Goal: Information Seeking & Learning: Compare options

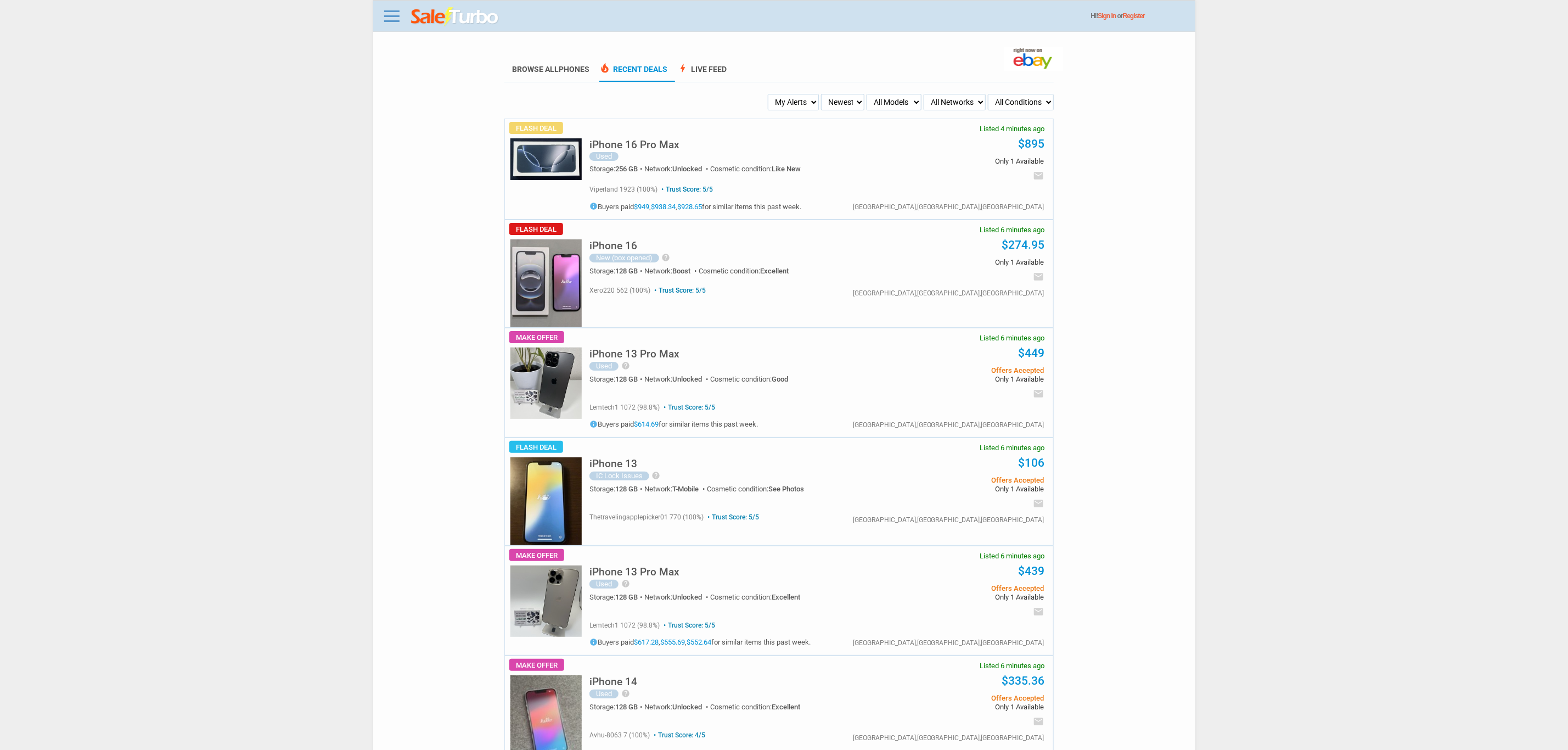
click at [771, 99] on select "My Alerts All Deals BIN Only w/ Offers Only" at bounding box center [793, 102] width 51 height 17
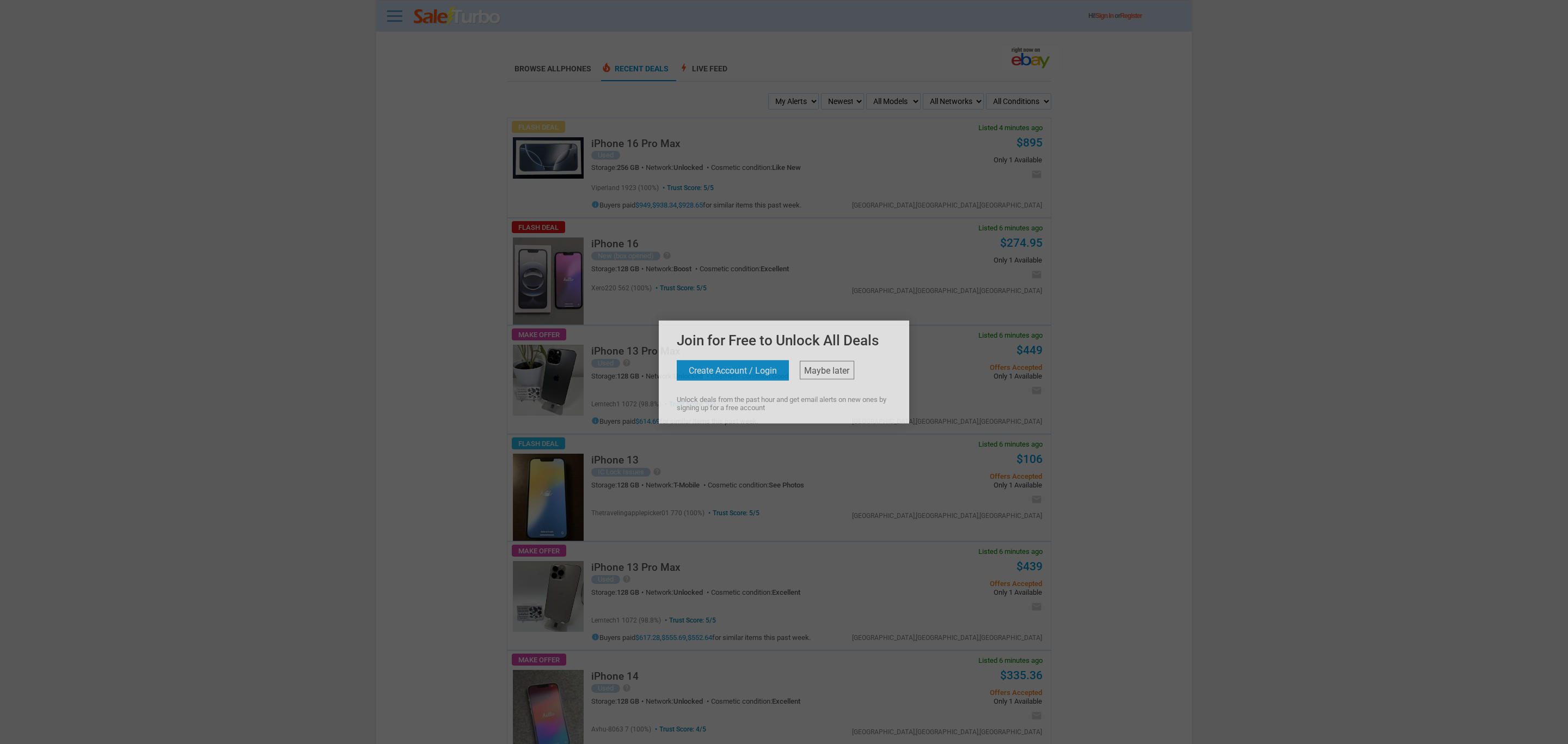
select select "flash_bin"
click at [769, 93] on select "My Alerts All Deals BIN Only w/ Offers Only" at bounding box center [793, 101] width 51 height 16
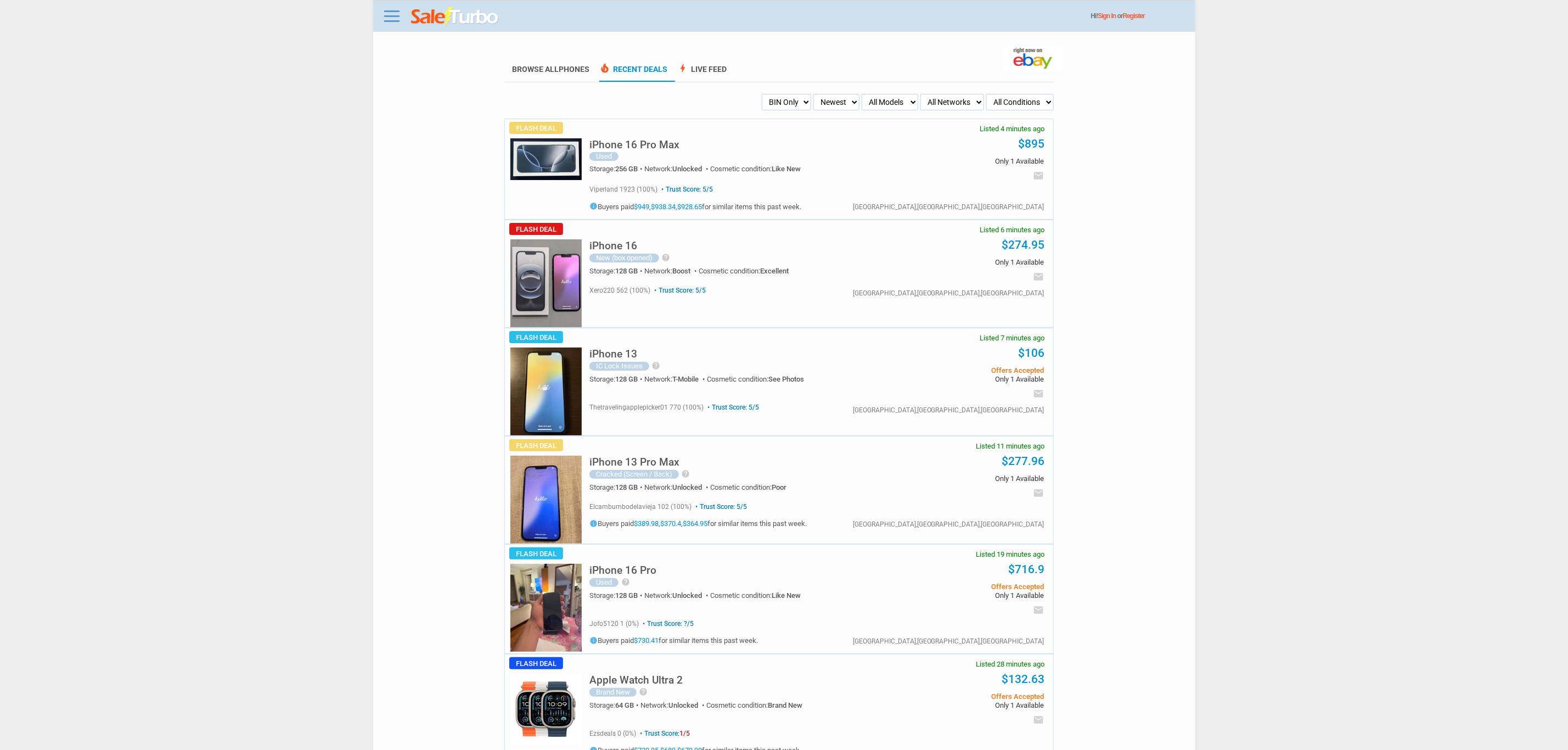
click at [578, 157] on div "iPhone 16 Pro Max Used Storage: 256 GB Network: Unlocked Cosmetic condition: Li…" at bounding box center [814, 169] width 477 height 100
click at [571, 158] on img at bounding box center [546, 159] width 71 height 42
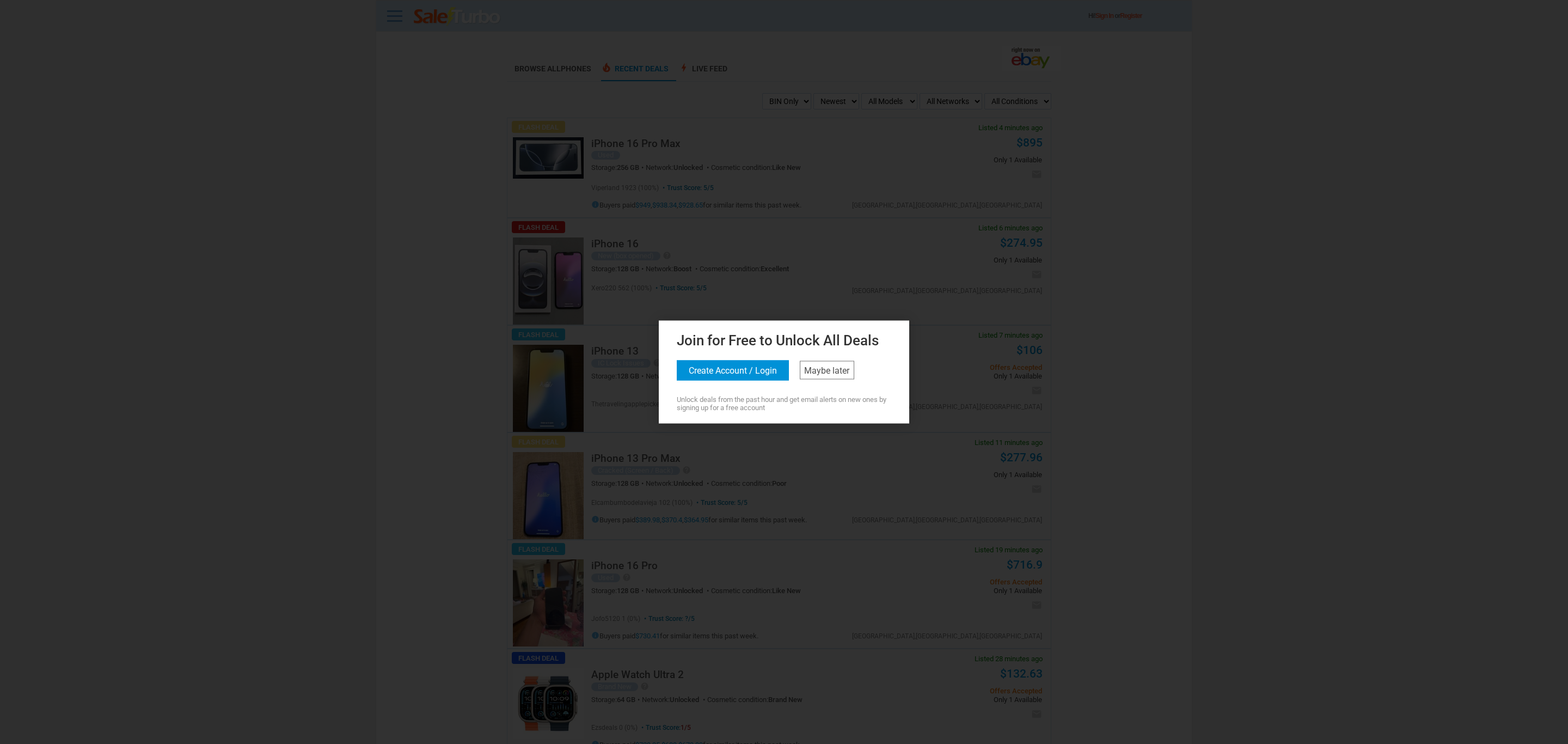
click at [830, 390] on div "Join for Free to Unlock All Deals Create Account / Login Maybe later Unlock dea…" at bounding box center [784, 370] width 245 height 83
click at [831, 376] on link "Maybe later" at bounding box center [827, 370] width 54 height 18
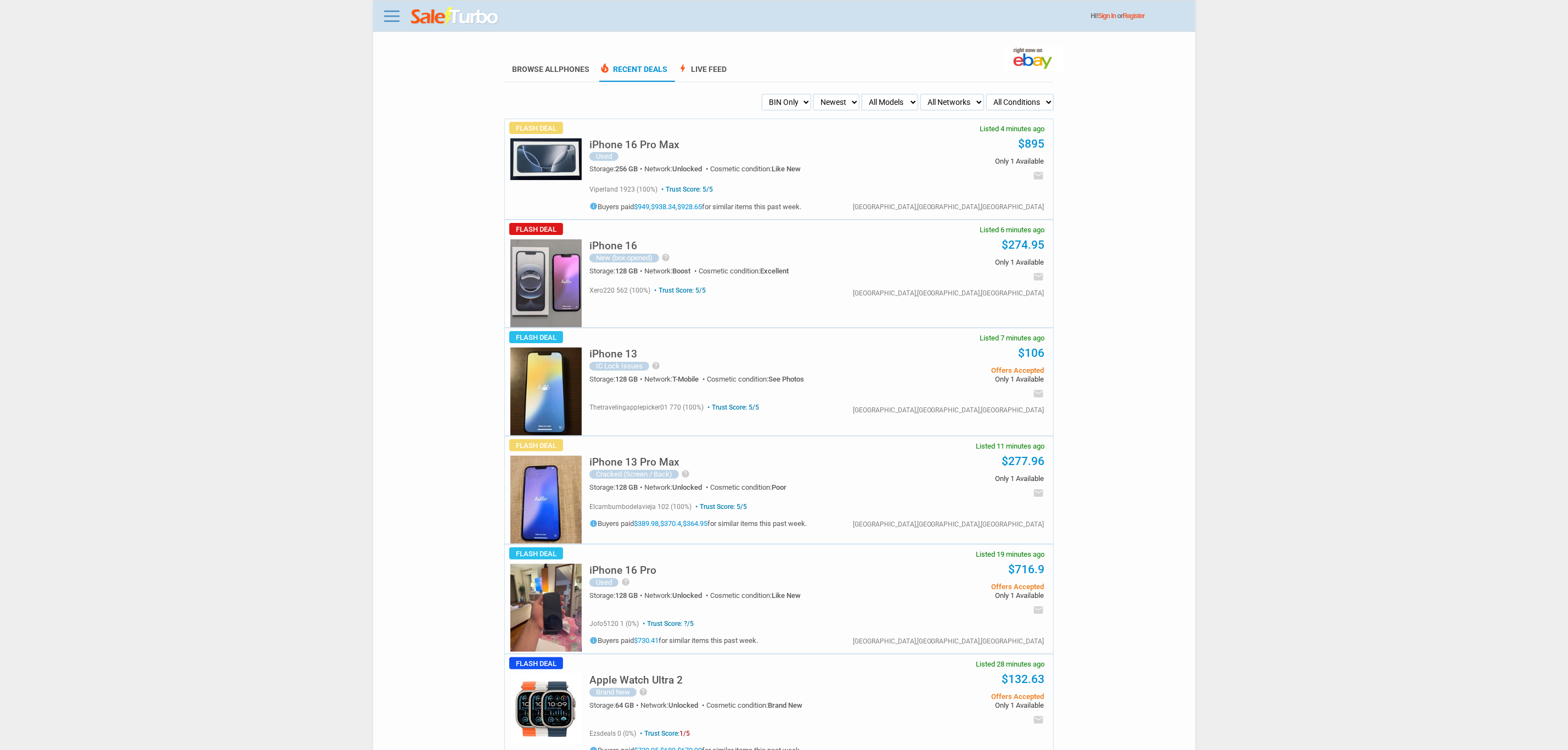
click at [789, 99] on select "My Alerts All Deals BIN Only w/ Offers Only" at bounding box center [786, 102] width 49 height 17
click at [762, 94] on select "My Alerts All Deals BIN Only w/ Offers Only" at bounding box center [786, 102] width 49 height 17
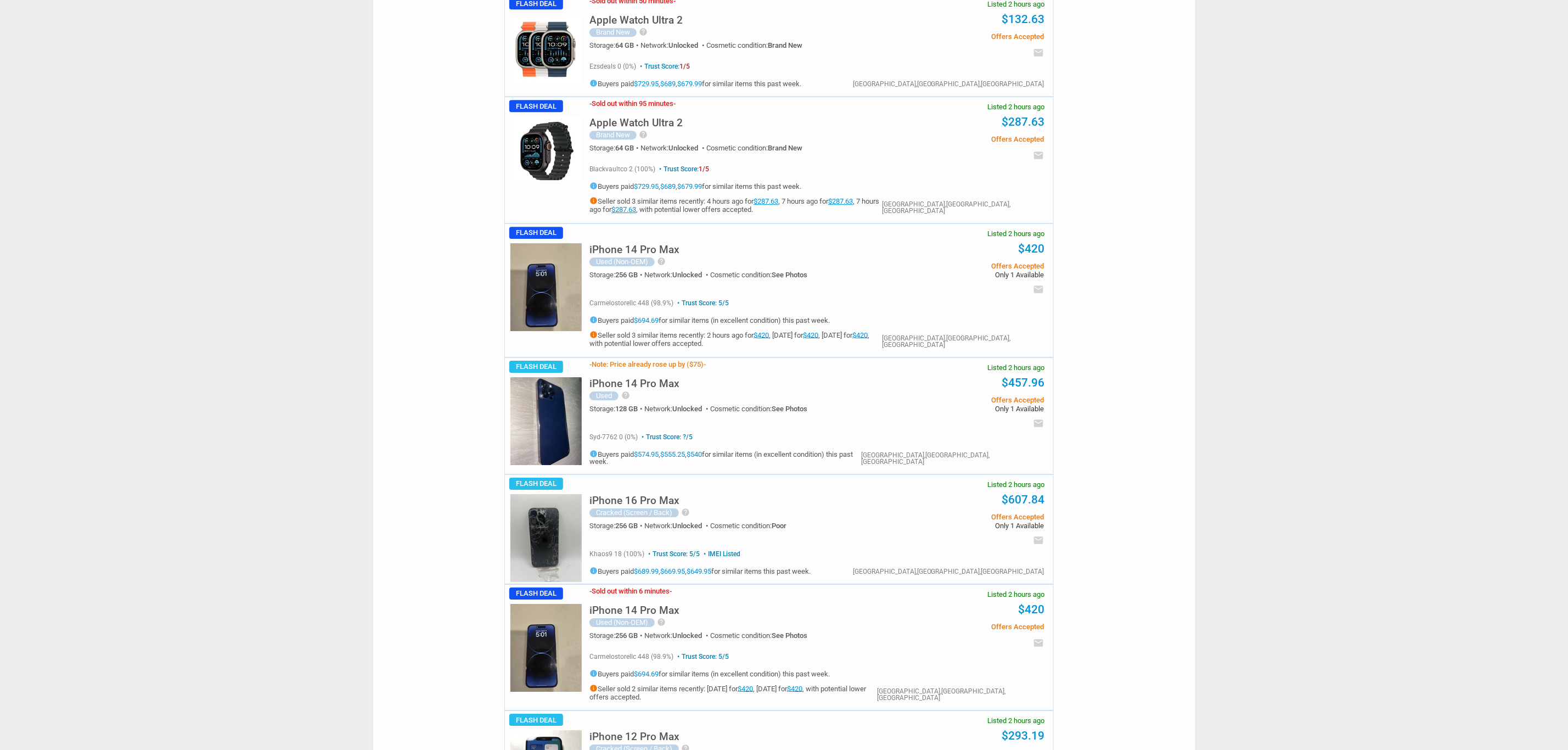
scroll to position [2635, 0]
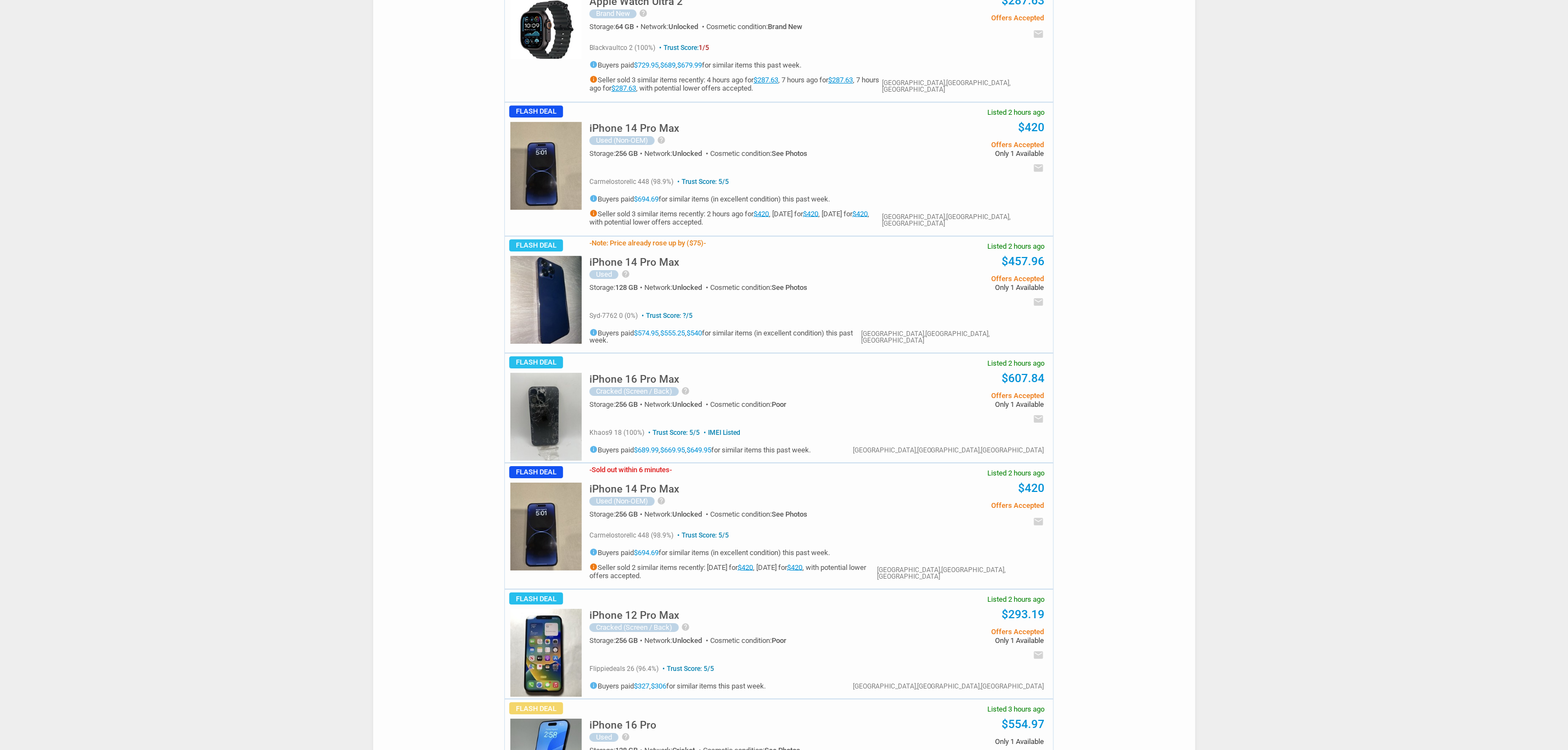
click at [546, 415] on img at bounding box center [546, 416] width 71 height 88
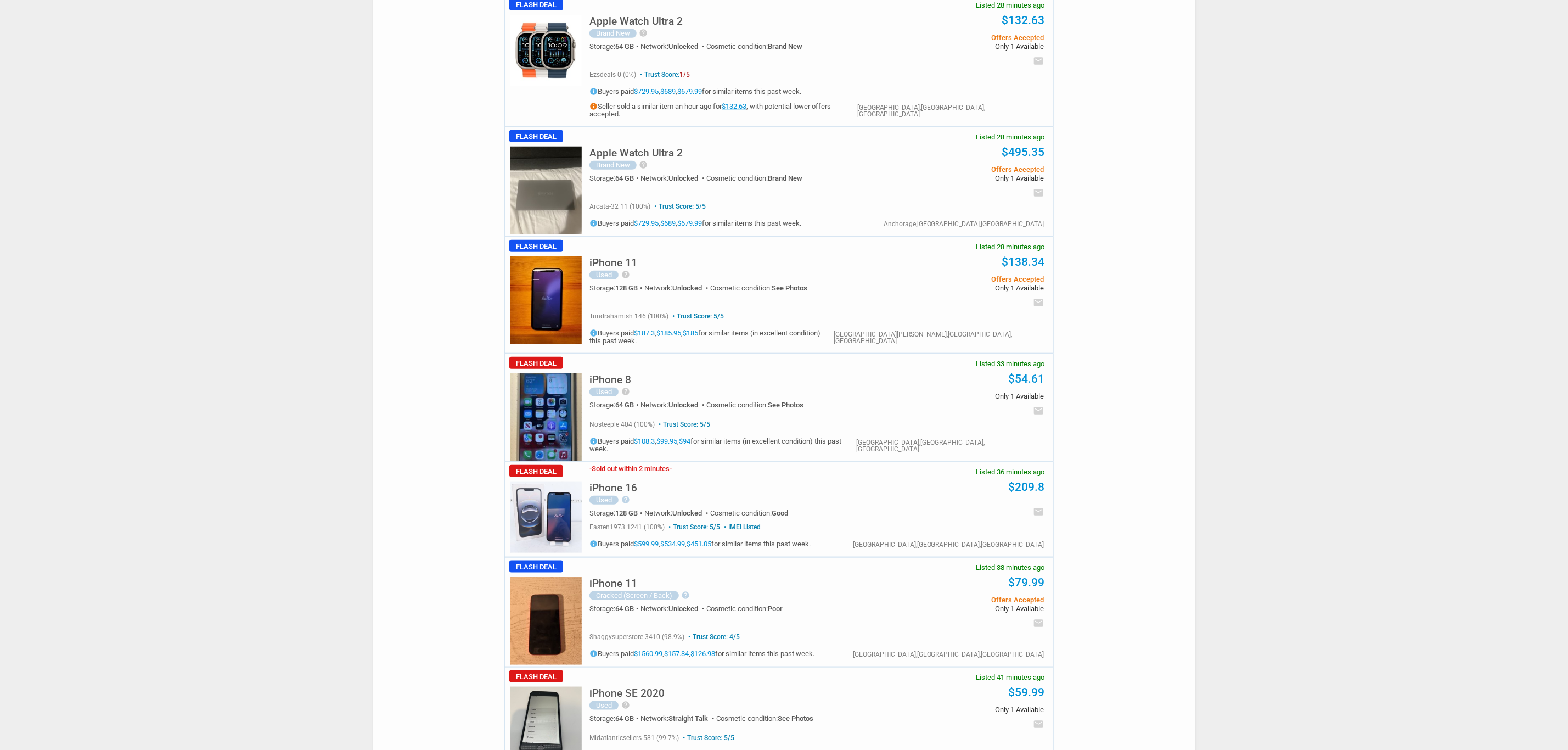
scroll to position [0, 0]
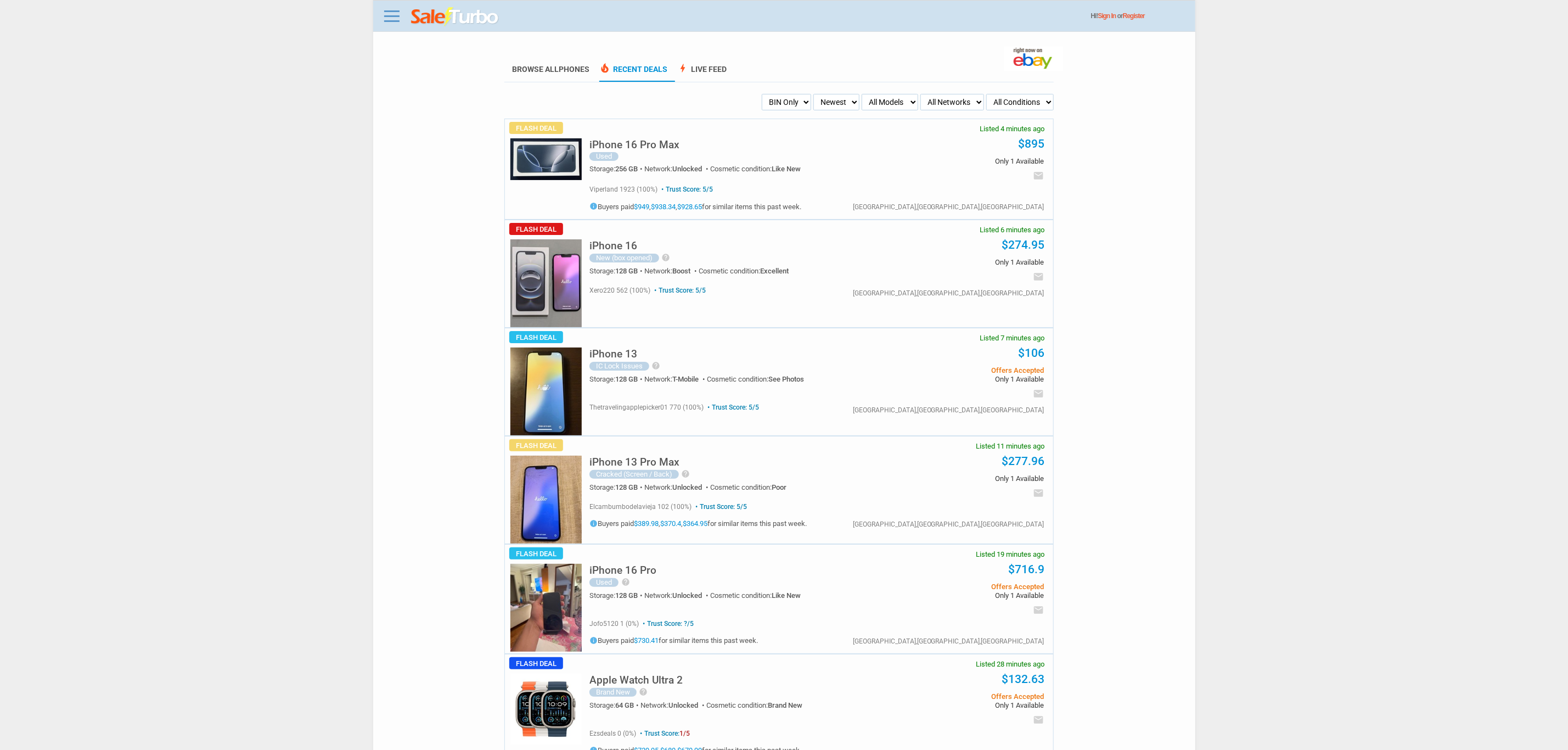
click at [774, 107] on select "My Alerts All Deals BIN Only w/ Offers Only" at bounding box center [786, 102] width 49 height 17
select select "flash_offers"
click at [762, 94] on select "My Alerts All Deals BIN Only w/ Offers Only" at bounding box center [786, 102] width 49 height 17
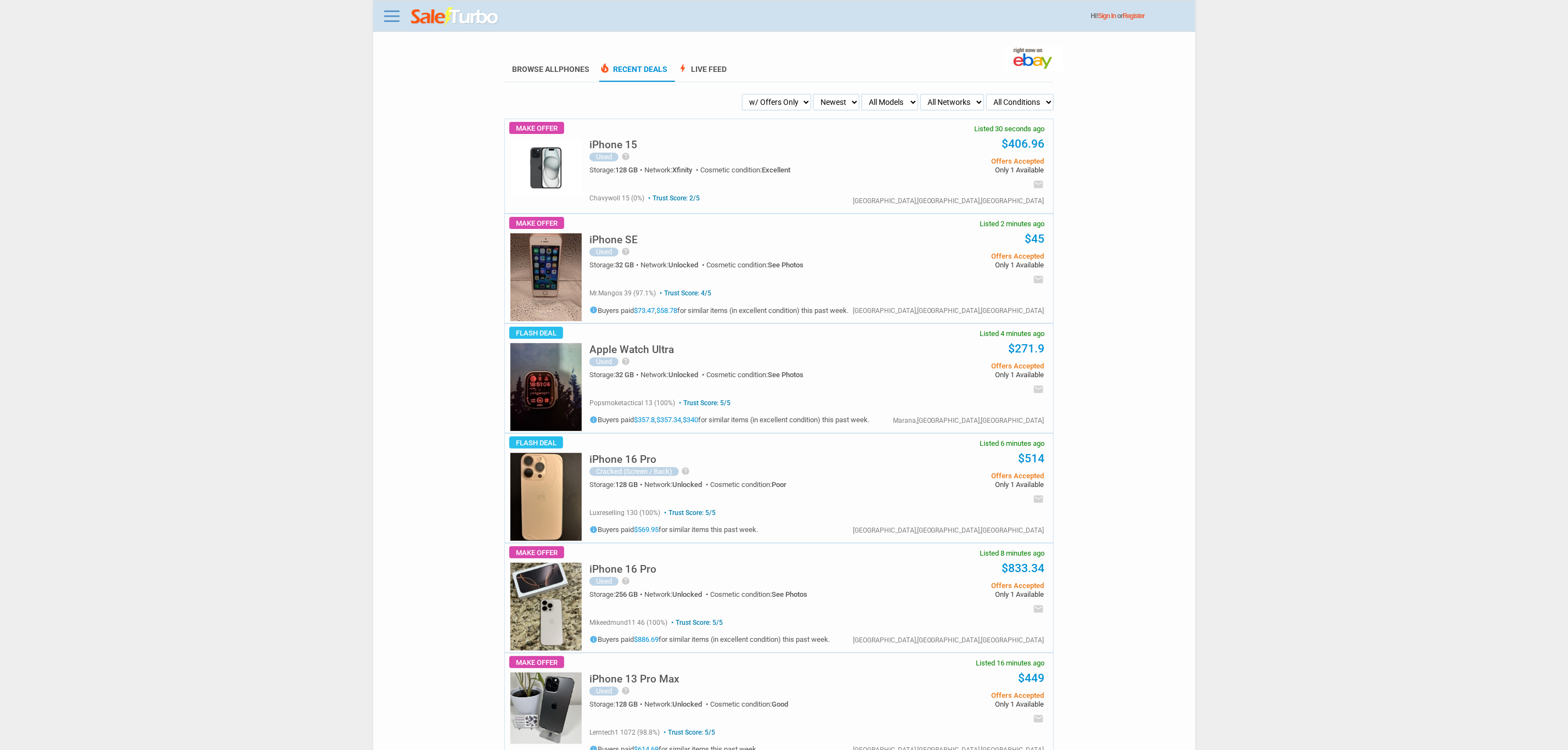
drag, startPoint x: 789, startPoint y: 114, endPoint x: 766, endPoint y: 122, distance: 24.4
click at [781, 102] on select "My Alerts All Deals BIN Only w/ Offers Only" at bounding box center [776, 102] width 69 height 17
select select "flash_bin"
click at [762, 94] on select "My Alerts All Deals BIN Only w/ Offers Only" at bounding box center [776, 102] width 69 height 17
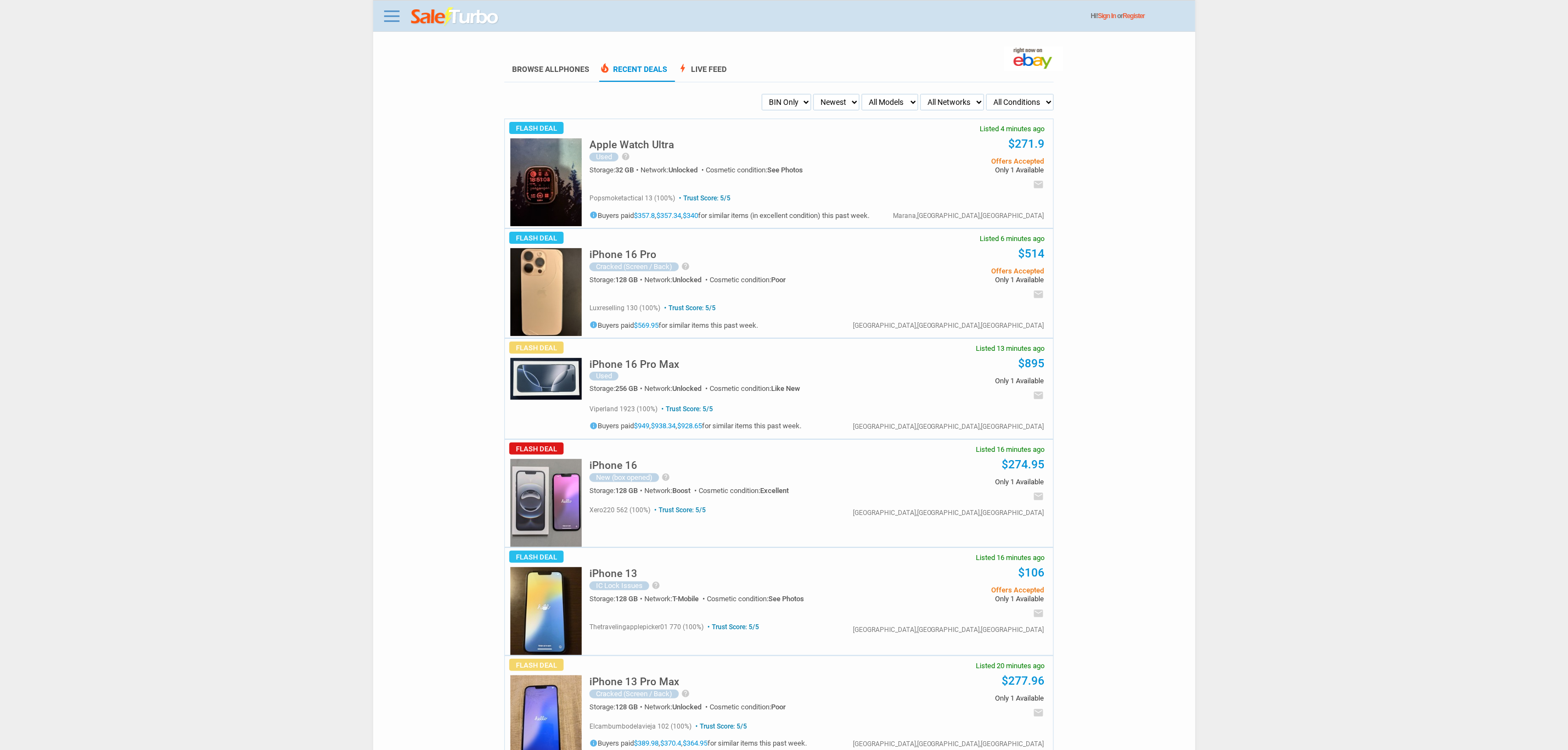
click at [786, 96] on select "My Alerts All Deals BIN Only w/ Offers Only" at bounding box center [786, 102] width 49 height 17
click at [174, 244] on body "Menu Toggle Dark Mode Create Free Account / Login Browse All Phones Recent Deal…" at bounding box center [784, 375] width 1568 height 750
click at [560, 284] on img at bounding box center [546, 292] width 71 height 88
click at [643, 320] on div "Trust Score: 5/5 luxreselling 130 (100%) Trust Score: 5/5 info $569.95" at bounding box center [674, 315] width 169 height 27
click at [647, 323] on link "$569.95" at bounding box center [646, 325] width 25 height 8
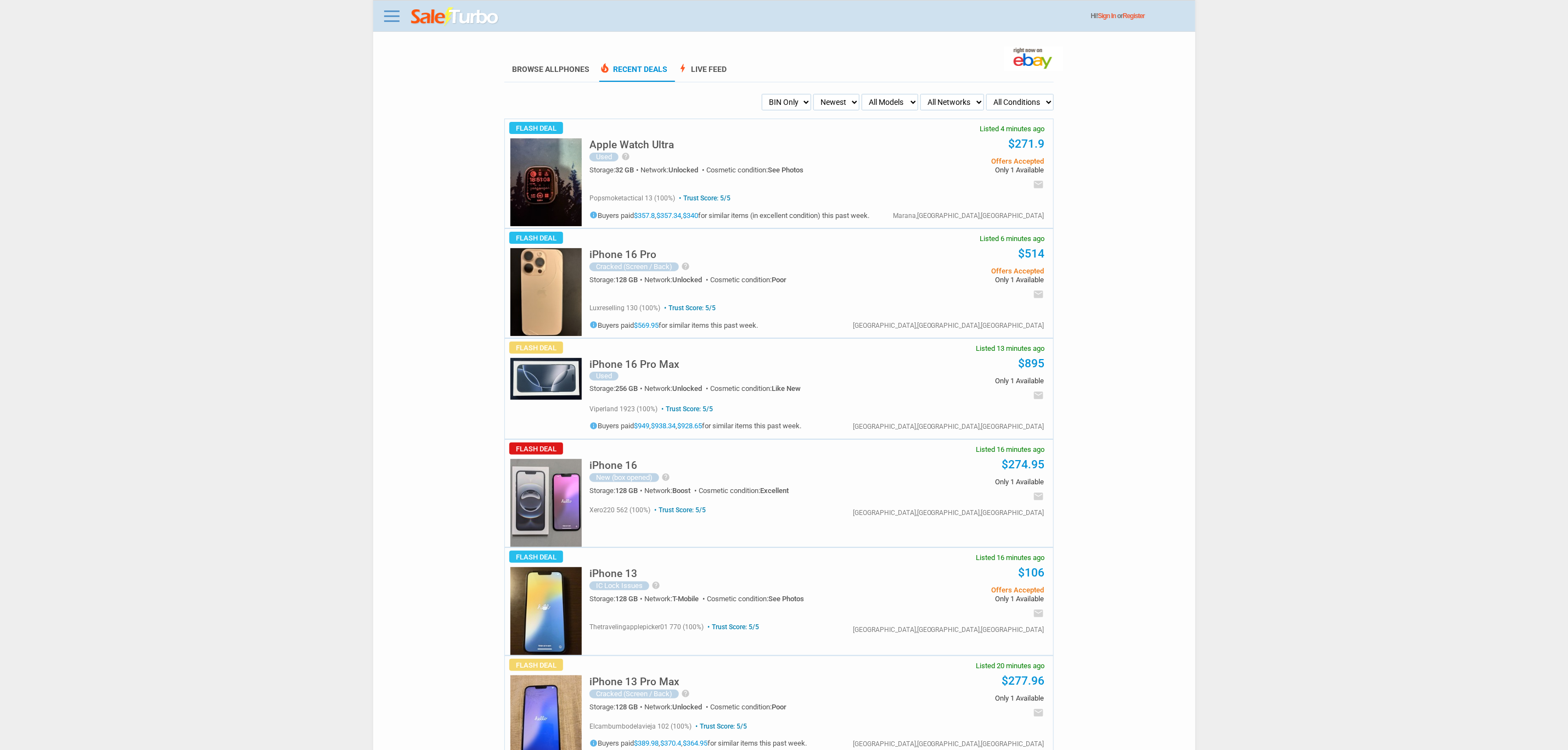
click at [795, 98] on select "My Alerts All Deals BIN Only w/ Offers Only" at bounding box center [786, 102] width 49 height 17
select select "flash_offers"
click at [762, 94] on select "My Alerts All Deals BIN Only w/ Offers Only" at bounding box center [786, 102] width 49 height 17
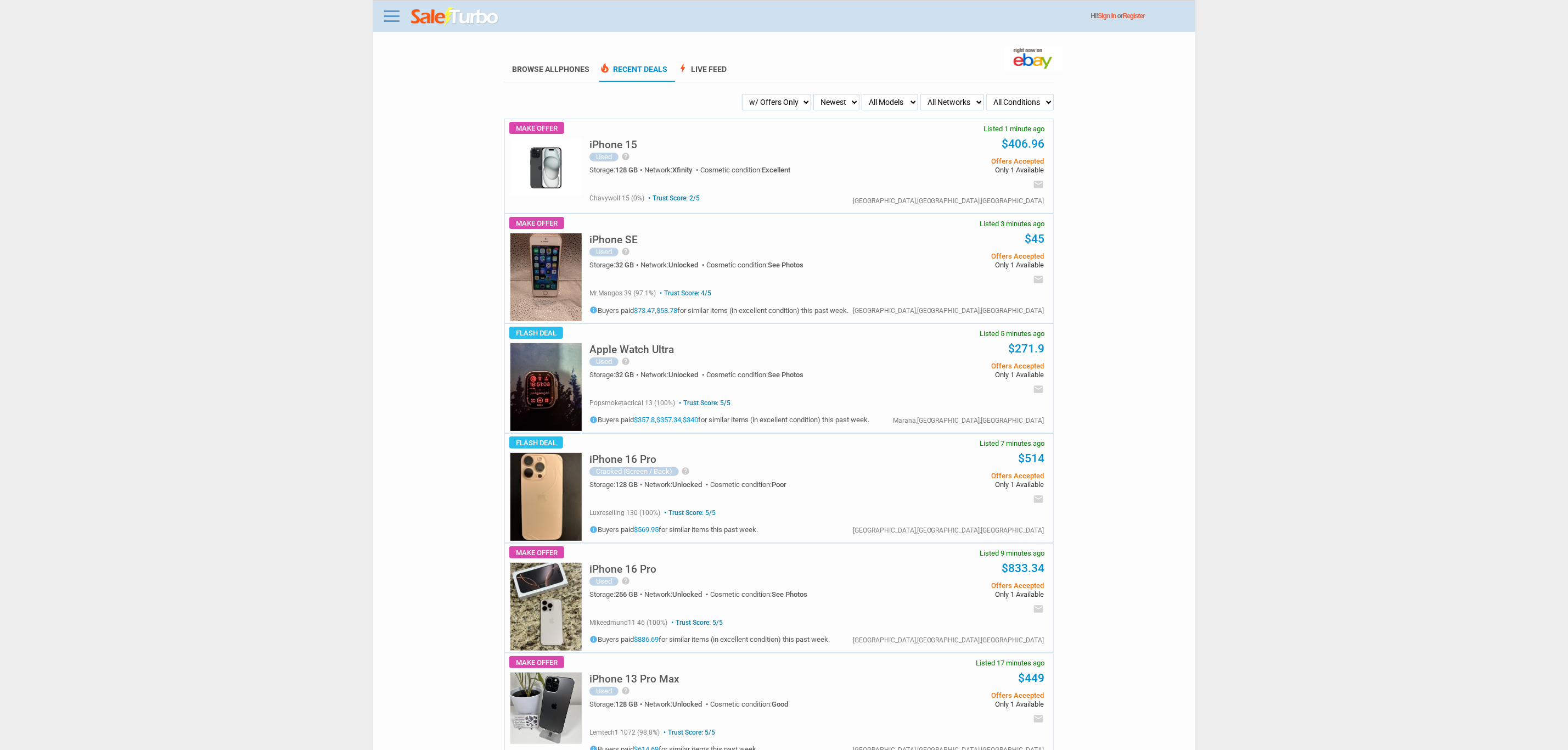
click at [882, 95] on select "All Models Apple Watch Ultra 2 Apple Watch Ultra iPhone 16 Pro Max iPhone 16 Pr…" at bounding box center [890, 102] width 56 height 17
select select "Apple Watch Ultra 2"
click at [862, 94] on select "All Models Apple Watch Ultra 2 Apple Watch Ultra iPhone 16 Pro Max iPhone 16 Pr…" at bounding box center [890, 102] width 56 height 17
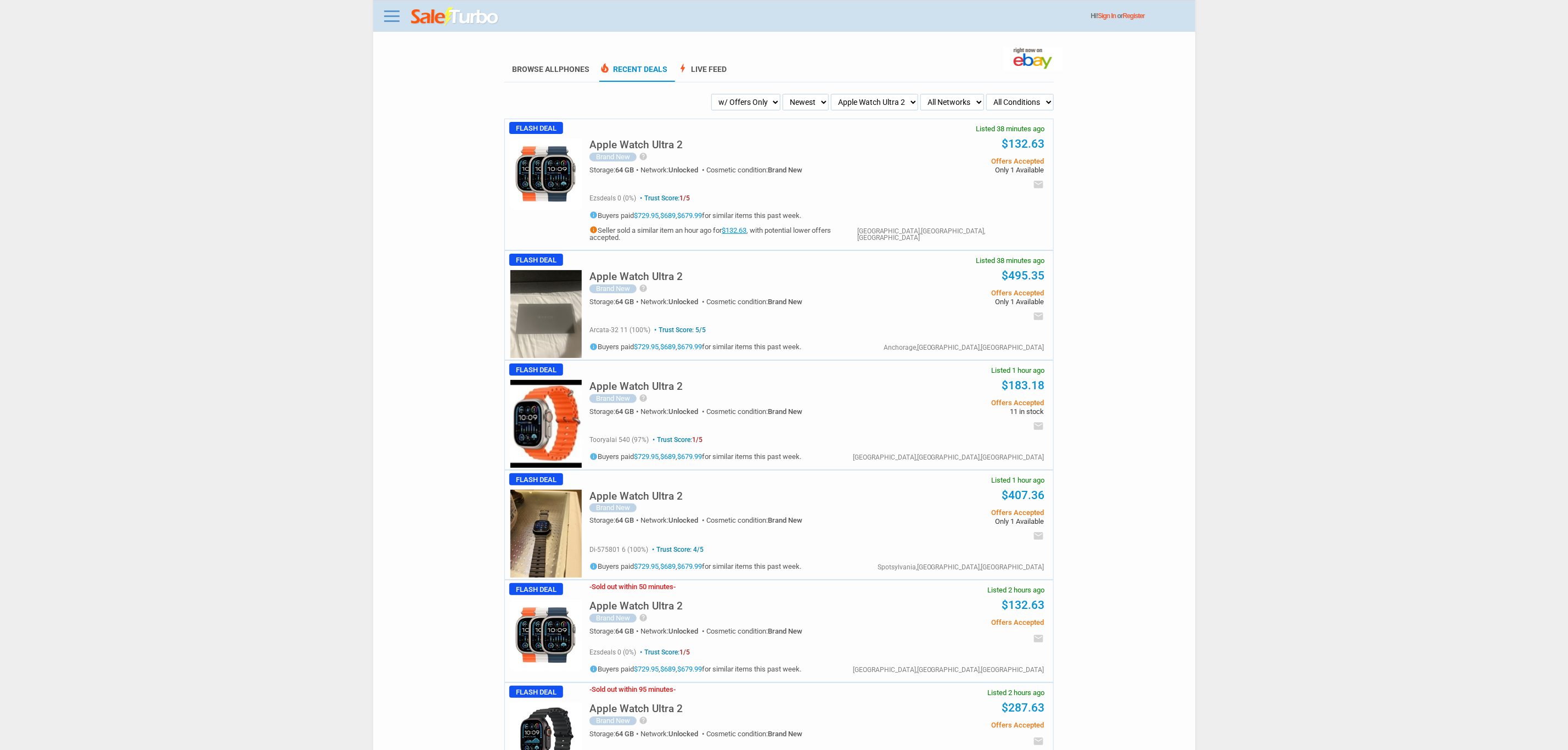
click at [763, 104] on select "My Alerts All Deals BIN Only w/ Offers Only" at bounding box center [746, 102] width 69 height 17
select select "sent"
click at [728, 94] on select "My Alerts All Deals BIN Only w/ Offers Only" at bounding box center [746, 102] width 69 height 17
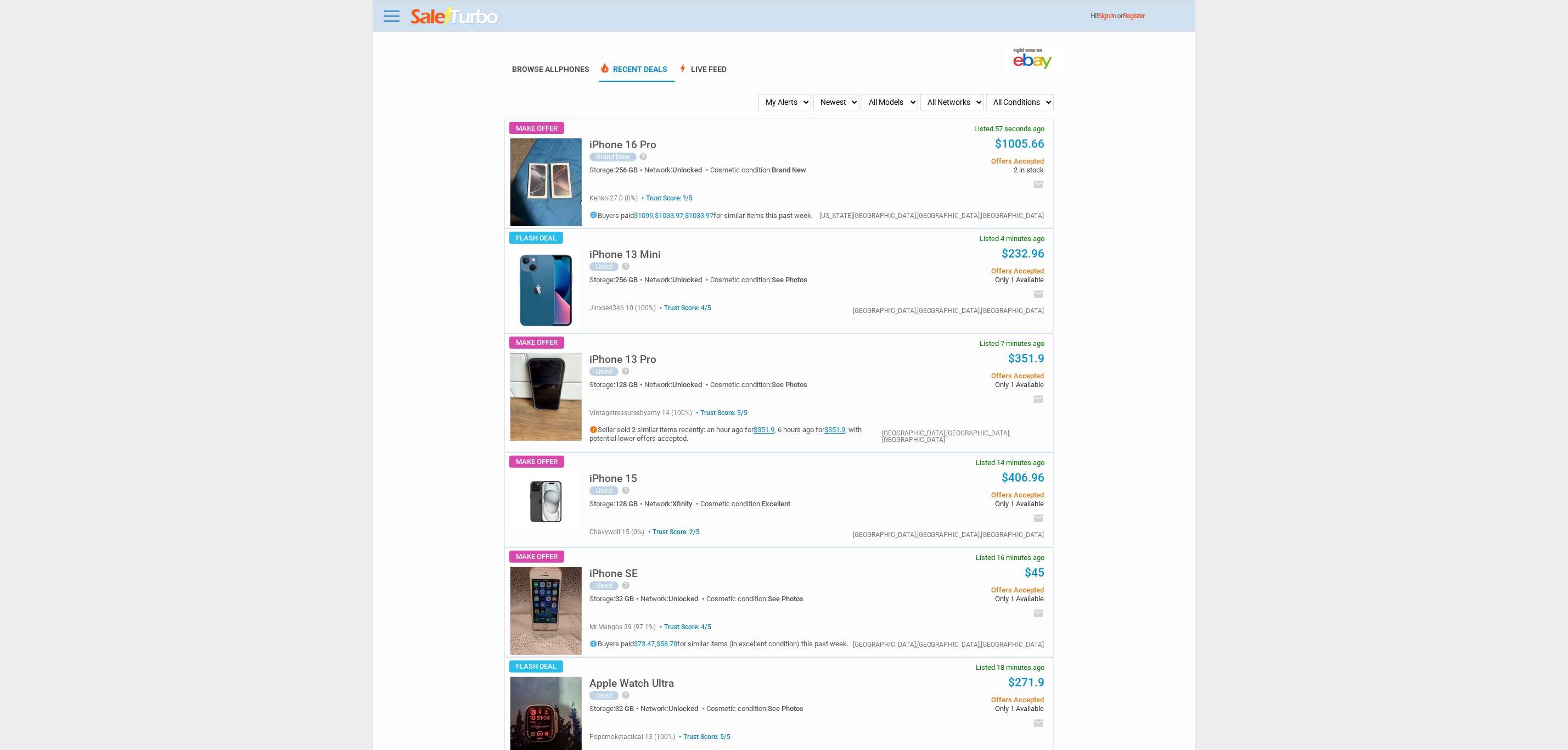
click at [796, 109] on select "My Alerts All Deals BIN Only w/ Offers Only" at bounding box center [785, 102] width 53 height 17
select select "flash_bin"
click at [762, 94] on select "My Alerts All Deals BIN Only w/ Offers Only" at bounding box center [785, 102] width 53 height 17
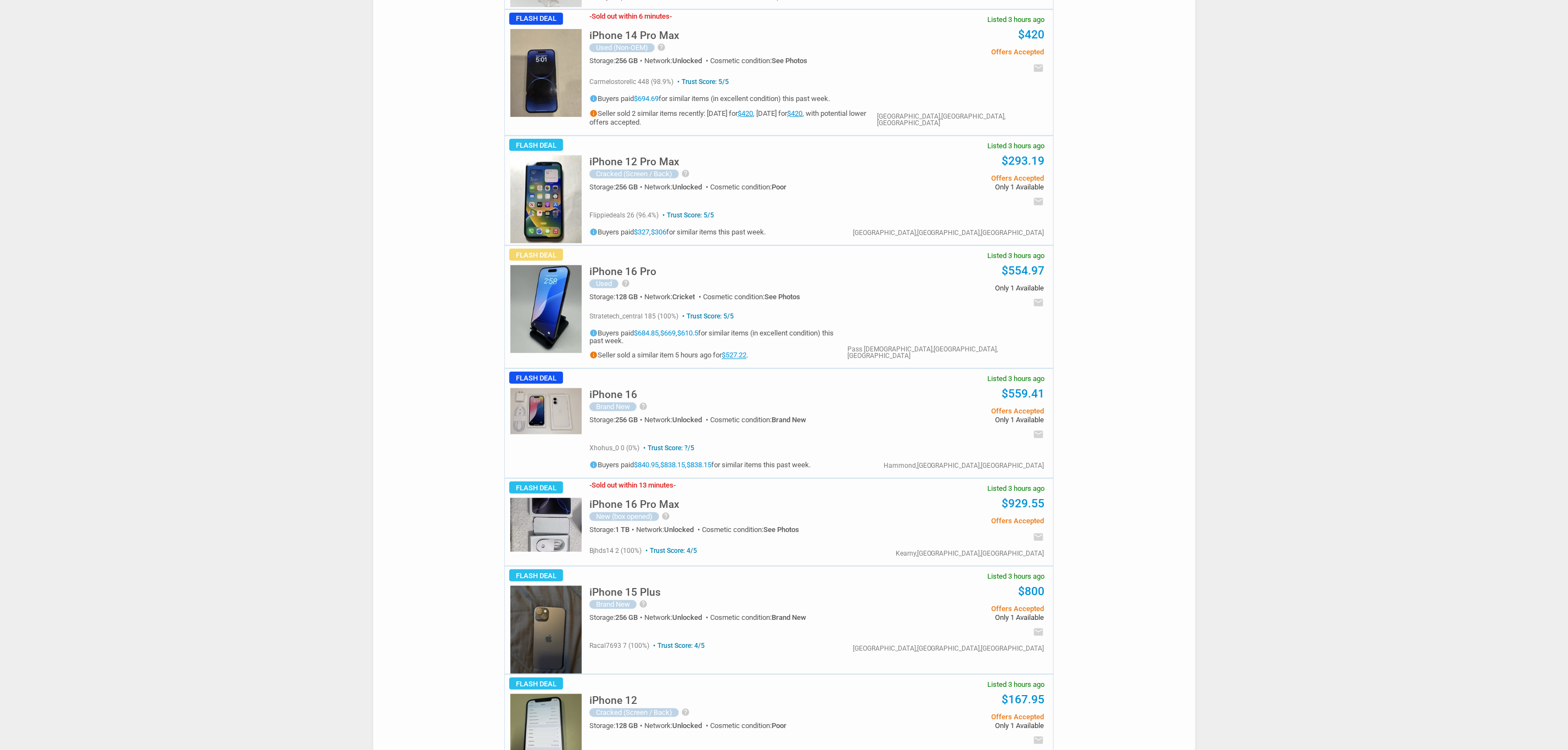
scroll to position [3458, 0]
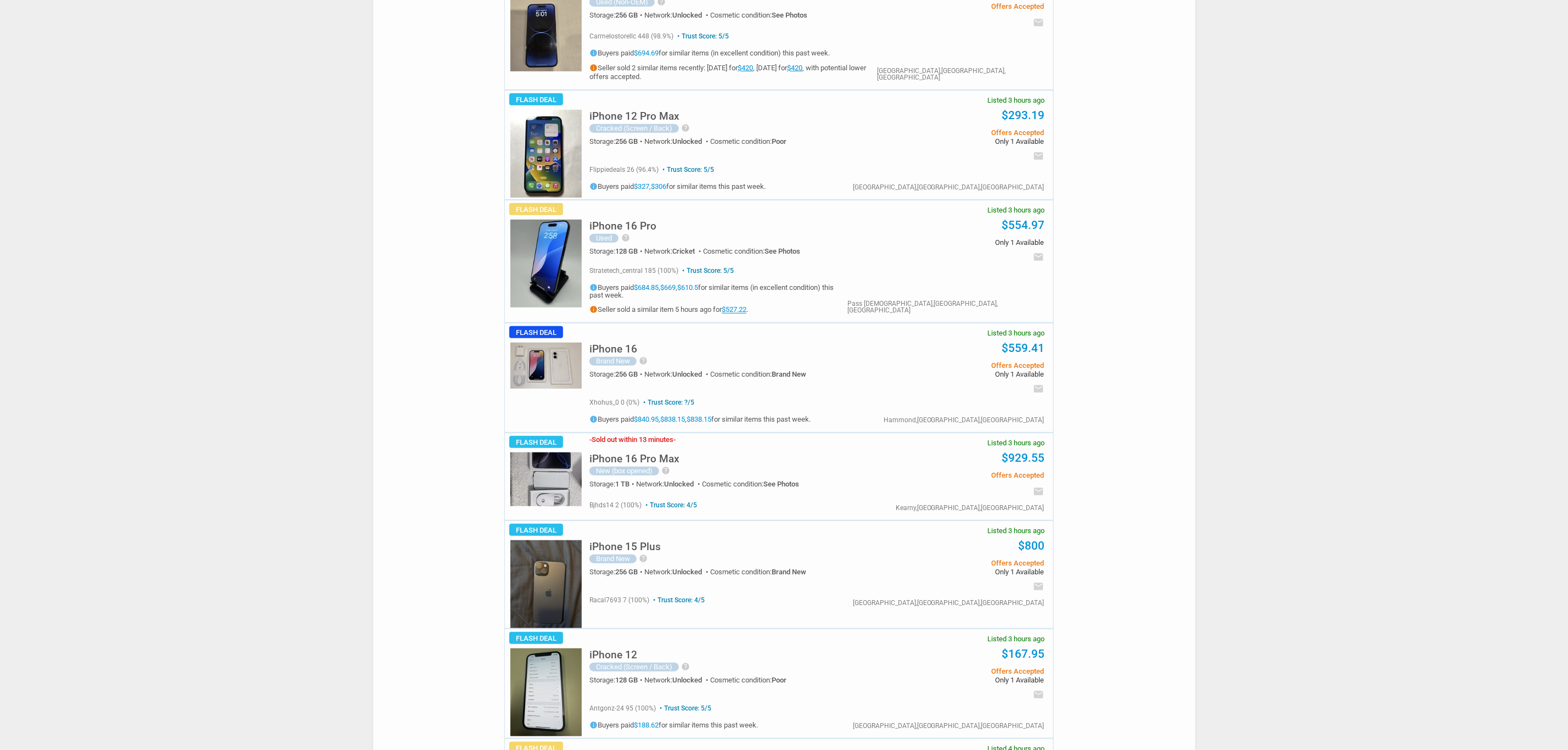
click at [658, 454] on h5 "iPhone 16 Pro Max" at bounding box center [635, 458] width 90 height 10
